Goal: Transaction & Acquisition: Purchase product/service

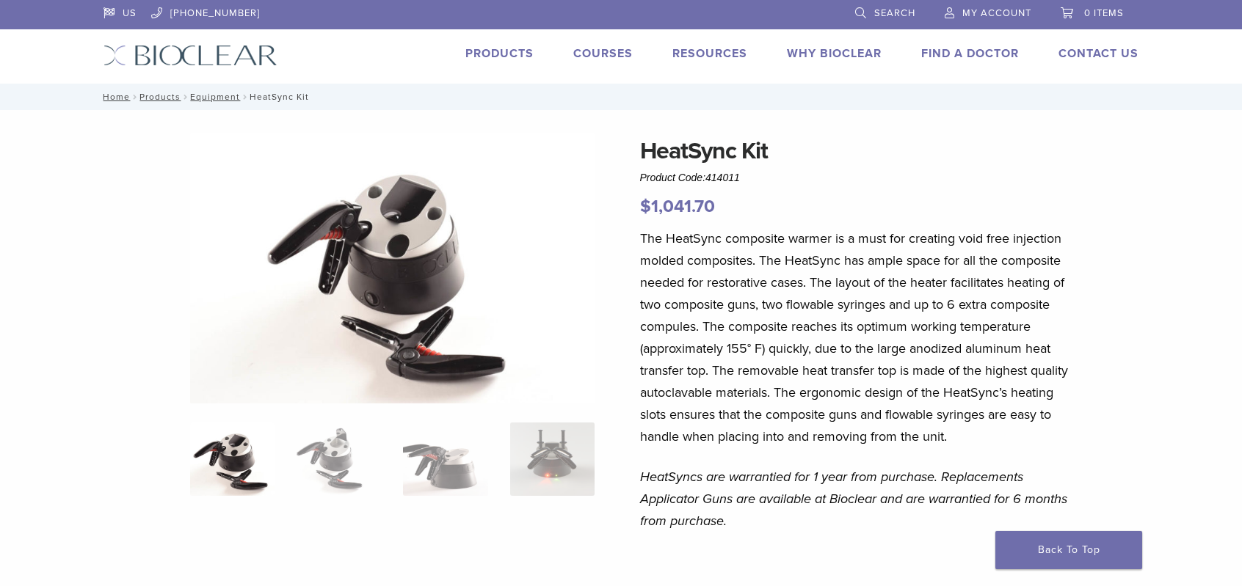
scroll to position [1237, 0]
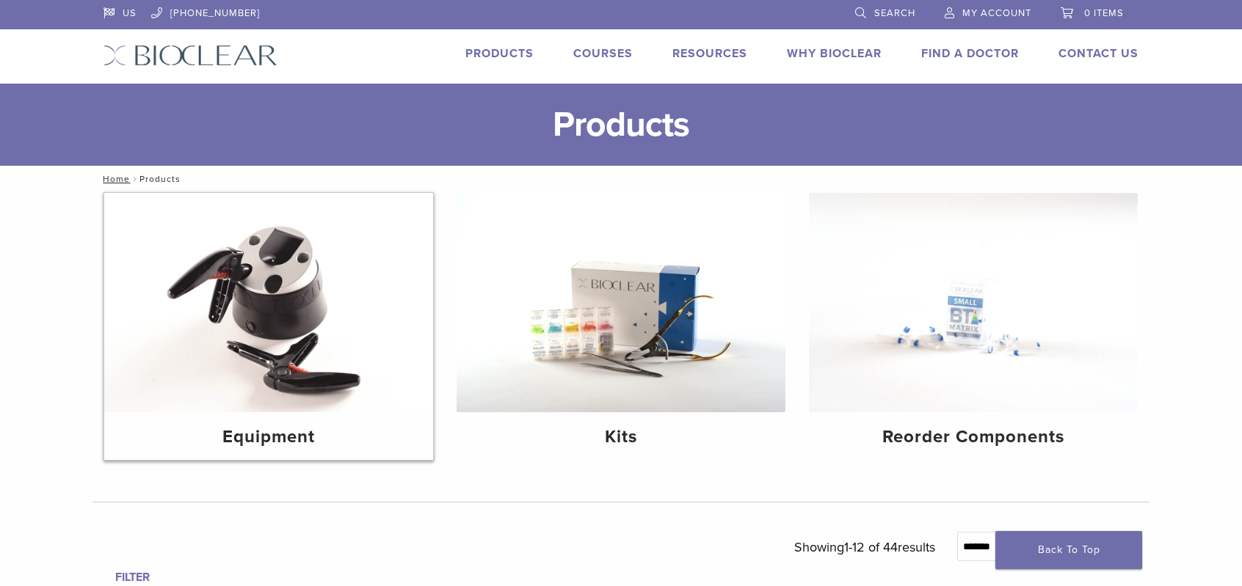
click at [306, 269] on img at bounding box center [268, 302] width 329 height 219
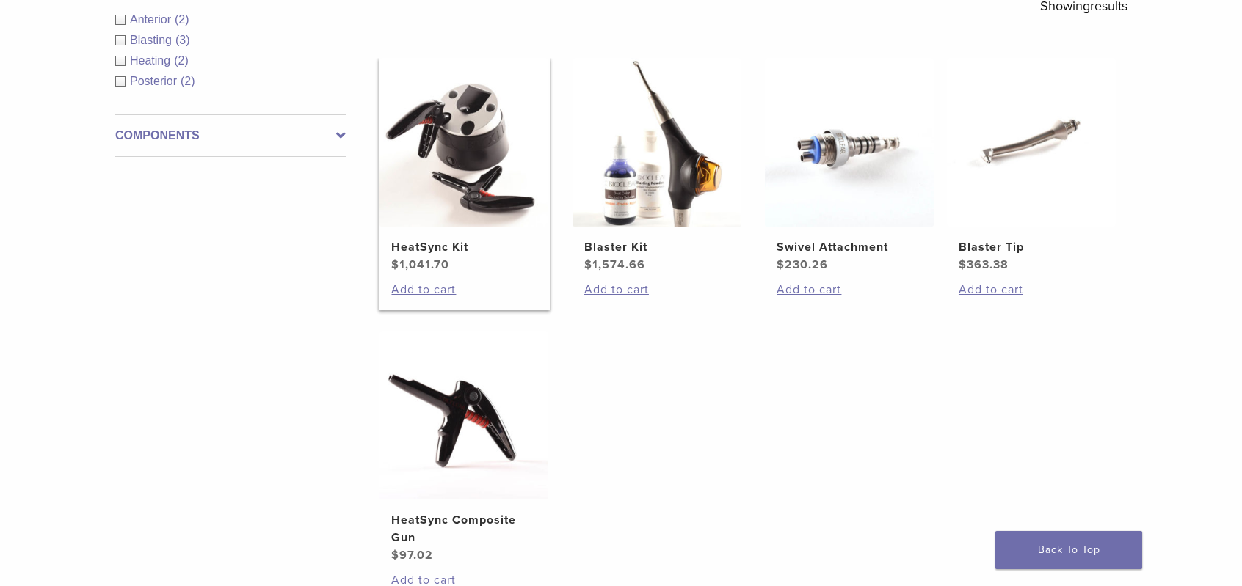
click at [454, 139] on img at bounding box center [463, 142] width 169 height 169
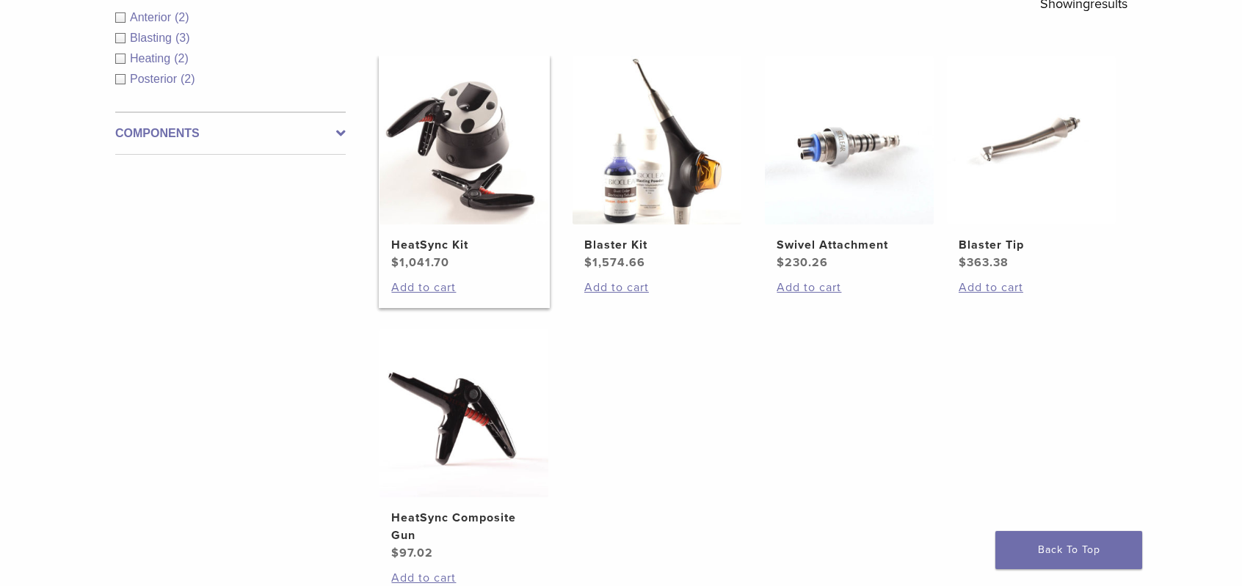
scroll to position [288, 0]
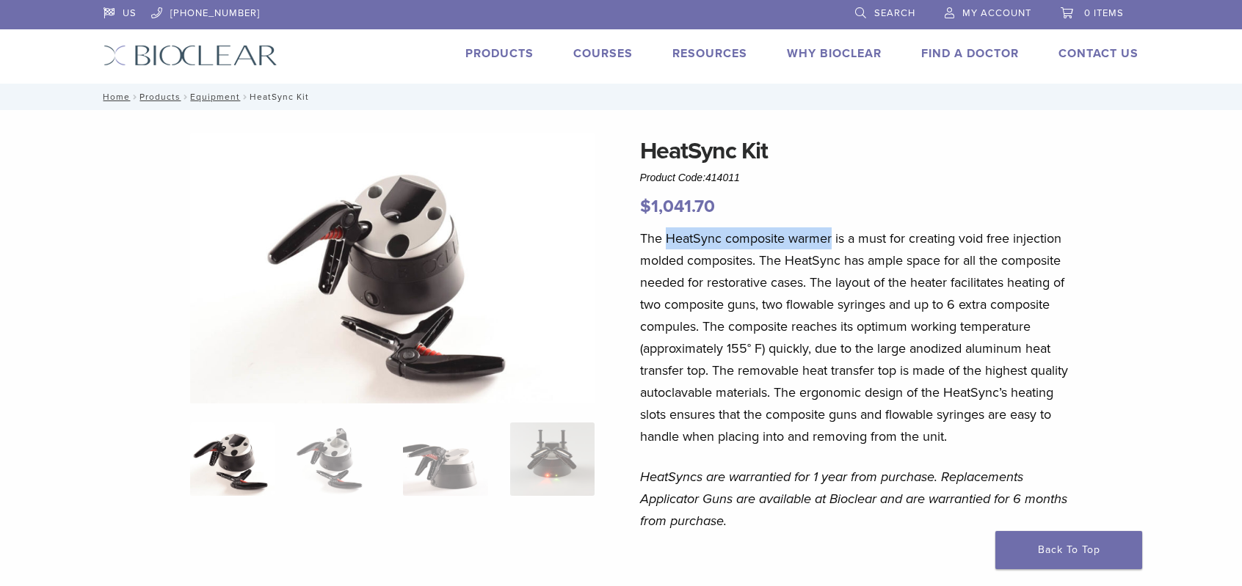
drag, startPoint x: 833, startPoint y: 240, endPoint x: 666, endPoint y: 244, distance: 166.7
click at [666, 244] on p "The HeatSync composite warmer is a must for creating void free injection molded…" at bounding box center [856, 338] width 432 height 220
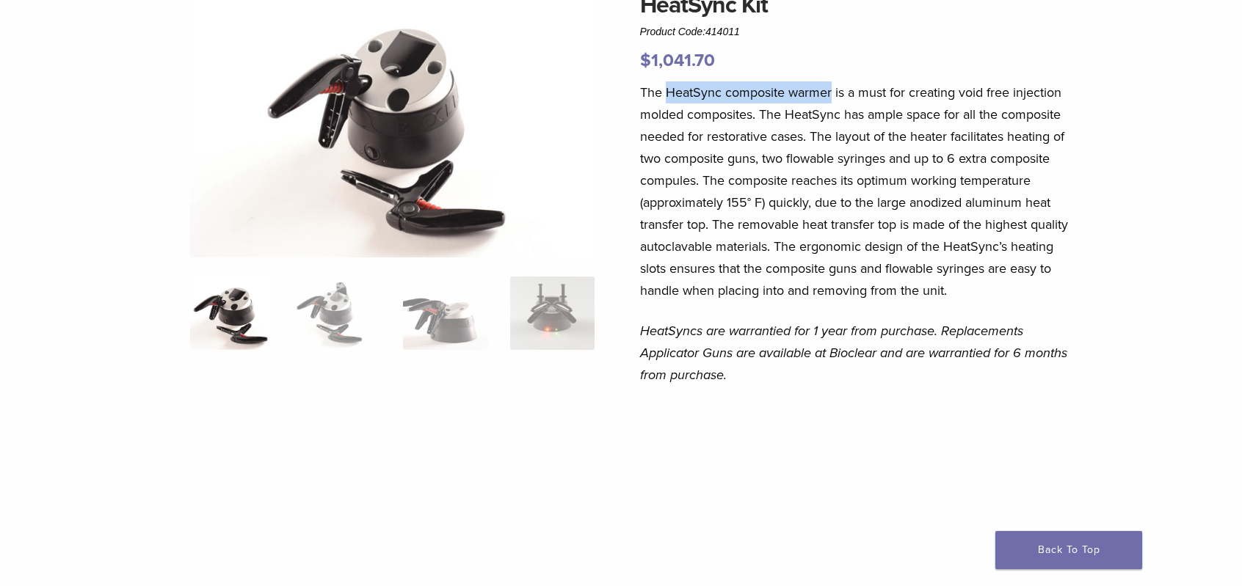
scroll to position [147, 0]
drag, startPoint x: 833, startPoint y: 90, endPoint x: 666, endPoint y: 81, distance: 166.9
click at [666, 81] on p "The HeatSync composite warmer is a must for creating void free injection molded…" at bounding box center [856, 191] width 432 height 220
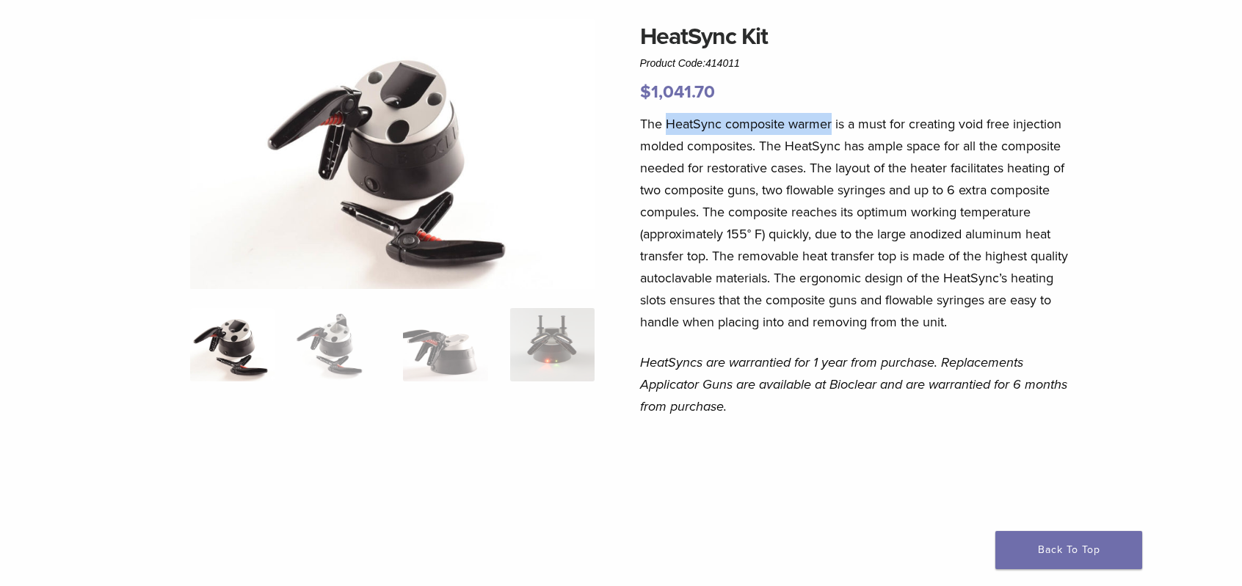
scroll to position [0, 0]
